Goal: Transaction & Acquisition: Purchase product/service

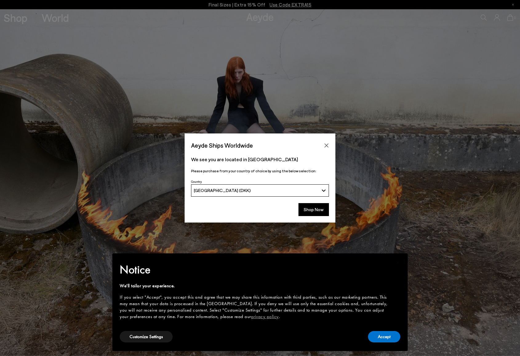
click at [380, 329] on div "Accept" at bounding box center [384, 336] width 32 height 14
drag, startPoint x: 385, startPoint y: 332, endPoint x: 384, endPoint y: 329, distance: 3.2
click at [385, 332] on button "Accept" at bounding box center [384, 336] width 32 height 11
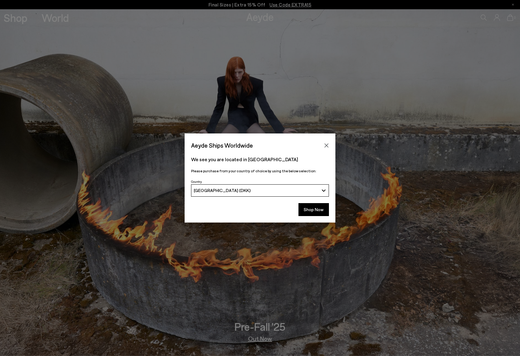
click at [329, 143] on icon "Close" at bounding box center [326, 145] width 5 height 5
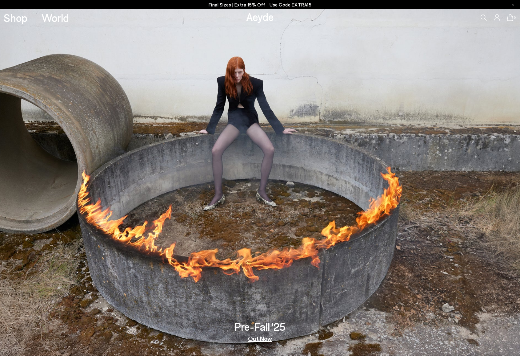
click at [259, 340] on link "Out Now" at bounding box center [260, 338] width 24 height 6
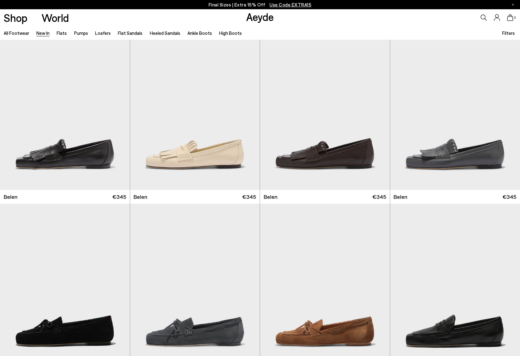
scroll to position [12, 0]
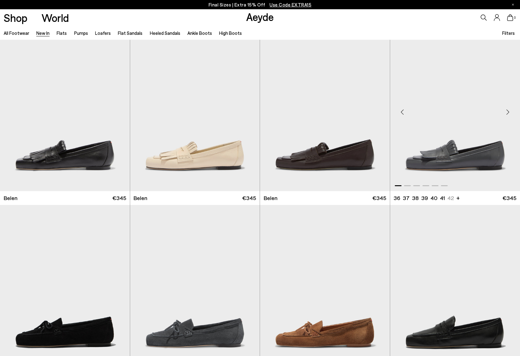
click at [509, 112] on div "Next slide" at bounding box center [508, 112] width 18 height 18
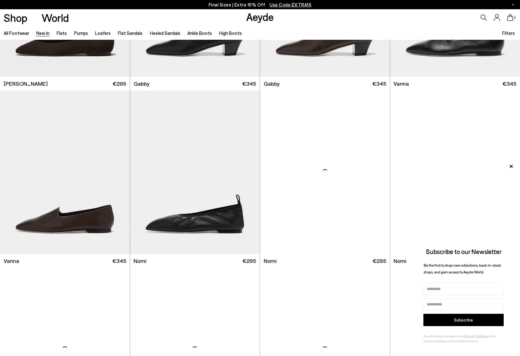
scroll to position [1007, 0]
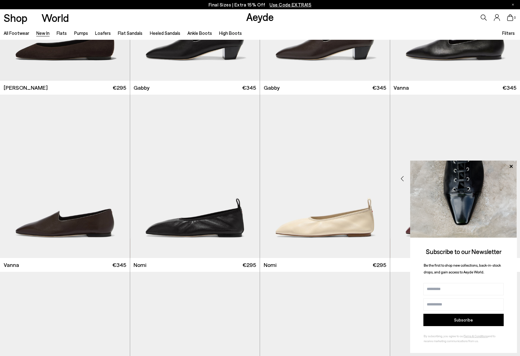
click at [510, 167] on icon at bounding box center [511, 165] width 3 height 3
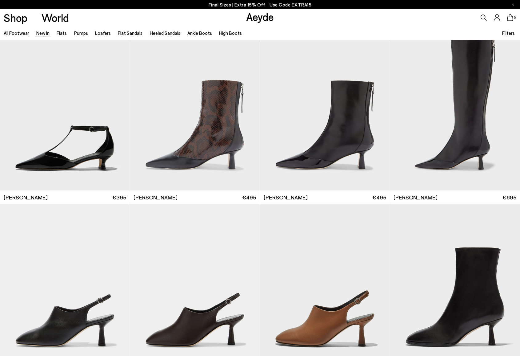
scroll to position [1552, 0]
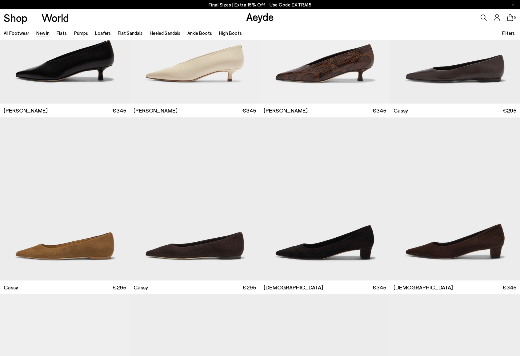
scroll to position [2747, 0]
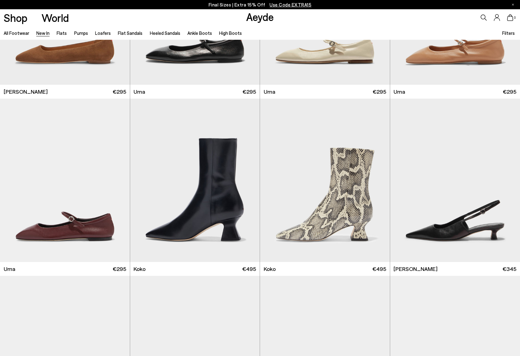
scroll to position [3308, 0]
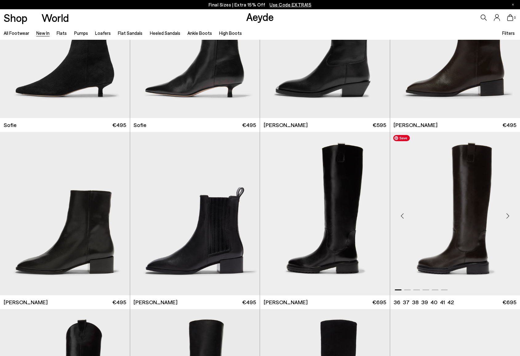
scroll to position [5566, 0]
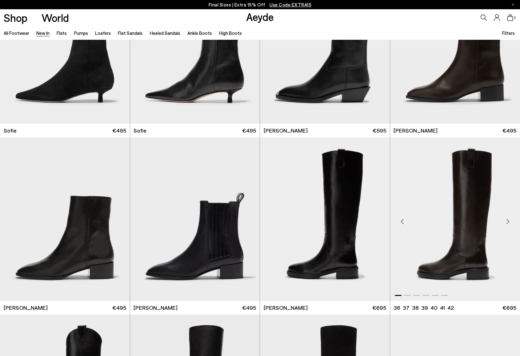
click at [509, 222] on div "Next slide" at bounding box center [508, 221] width 18 height 18
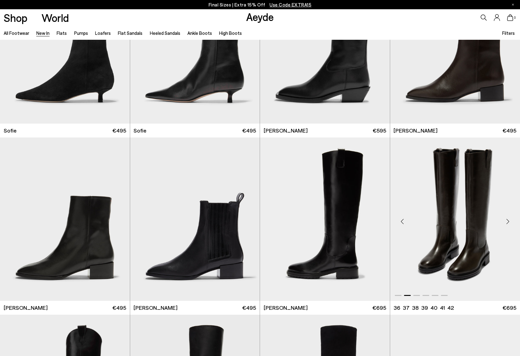
click at [508, 223] on div "Next slide" at bounding box center [508, 221] width 18 height 18
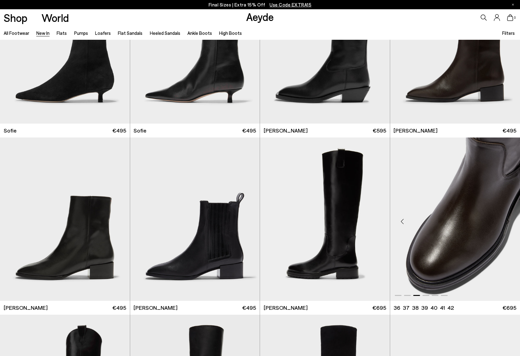
click at [508, 223] on div "Next slide" at bounding box center [508, 221] width 18 height 18
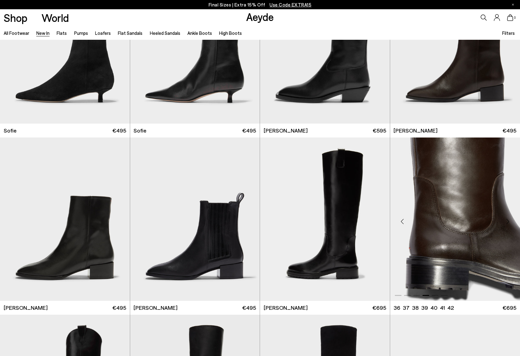
click at [509, 224] on div "Next slide" at bounding box center [508, 221] width 18 height 18
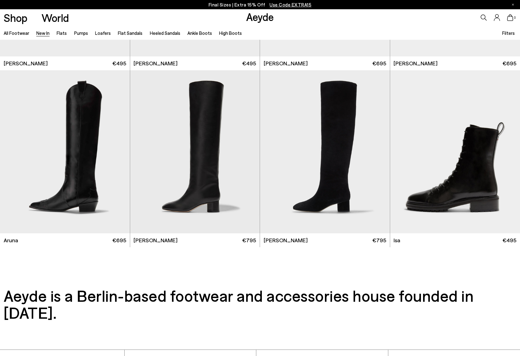
scroll to position [5821, 0]
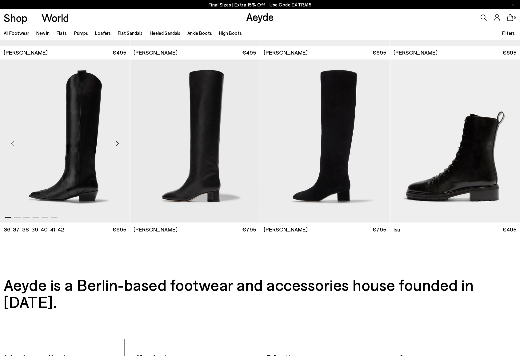
click at [115, 141] on div "Next slide" at bounding box center [117, 143] width 18 height 18
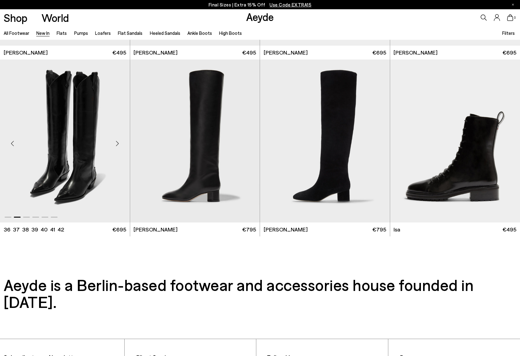
click at [117, 142] on div "Next slide" at bounding box center [117, 143] width 18 height 18
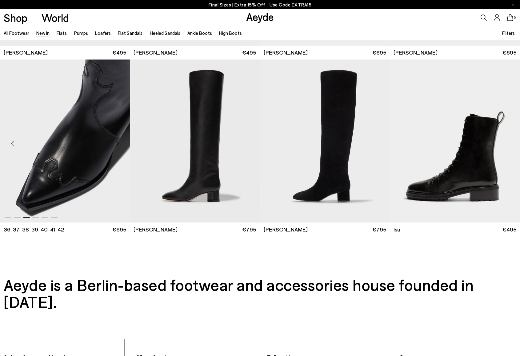
click at [117, 143] on div "Next slide" at bounding box center [117, 143] width 18 height 18
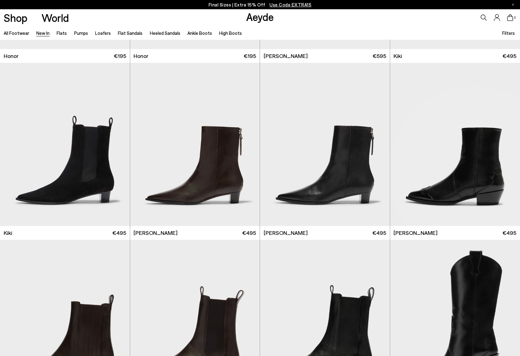
scroll to position [1200, 0]
